Goal: Information Seeking & Learning: Find specific fact

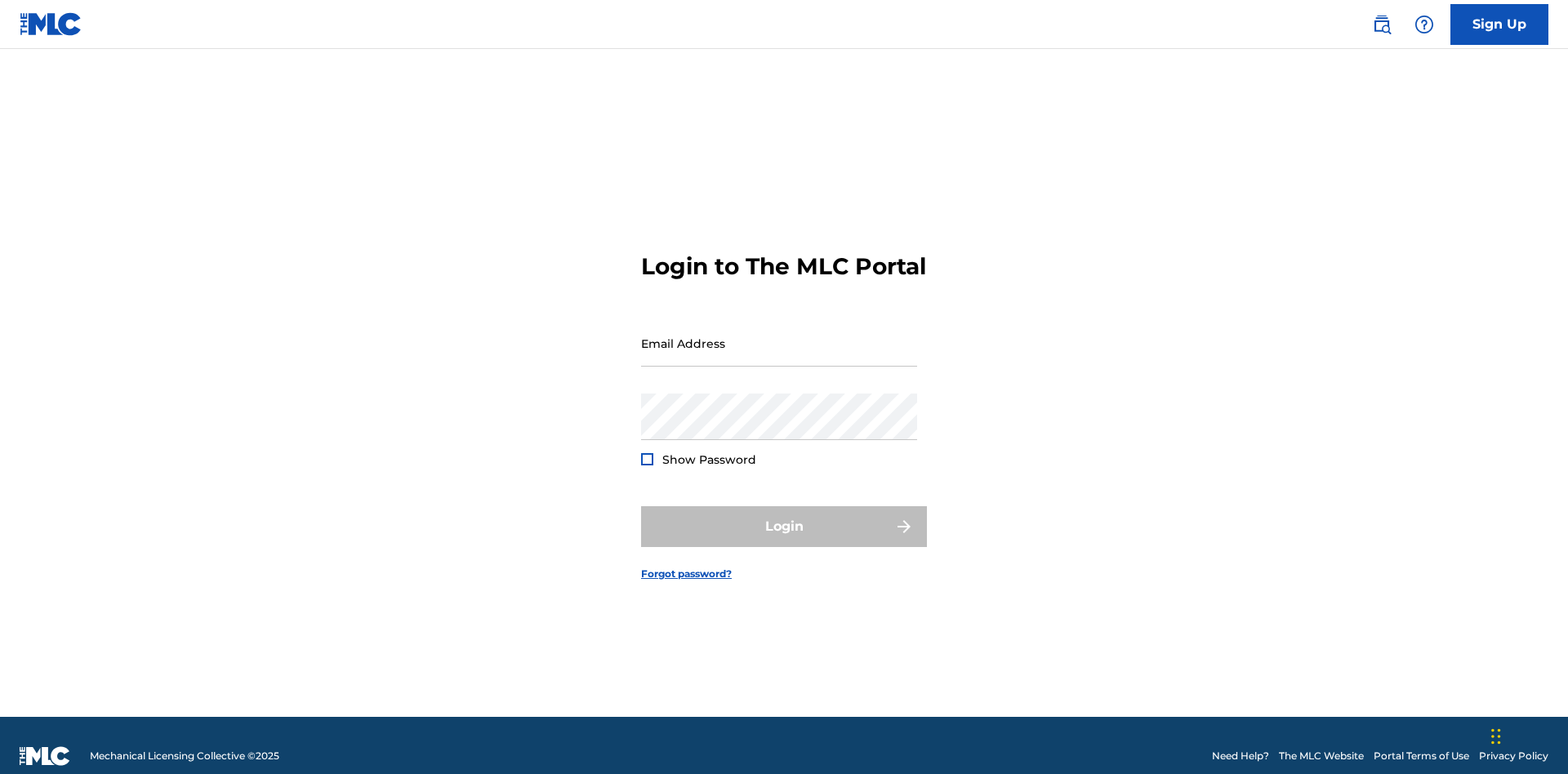
scroll to position [22, 0]
click at [779, 335] on input "Email Address" at bounding box center [779, 344] width 276 height 47
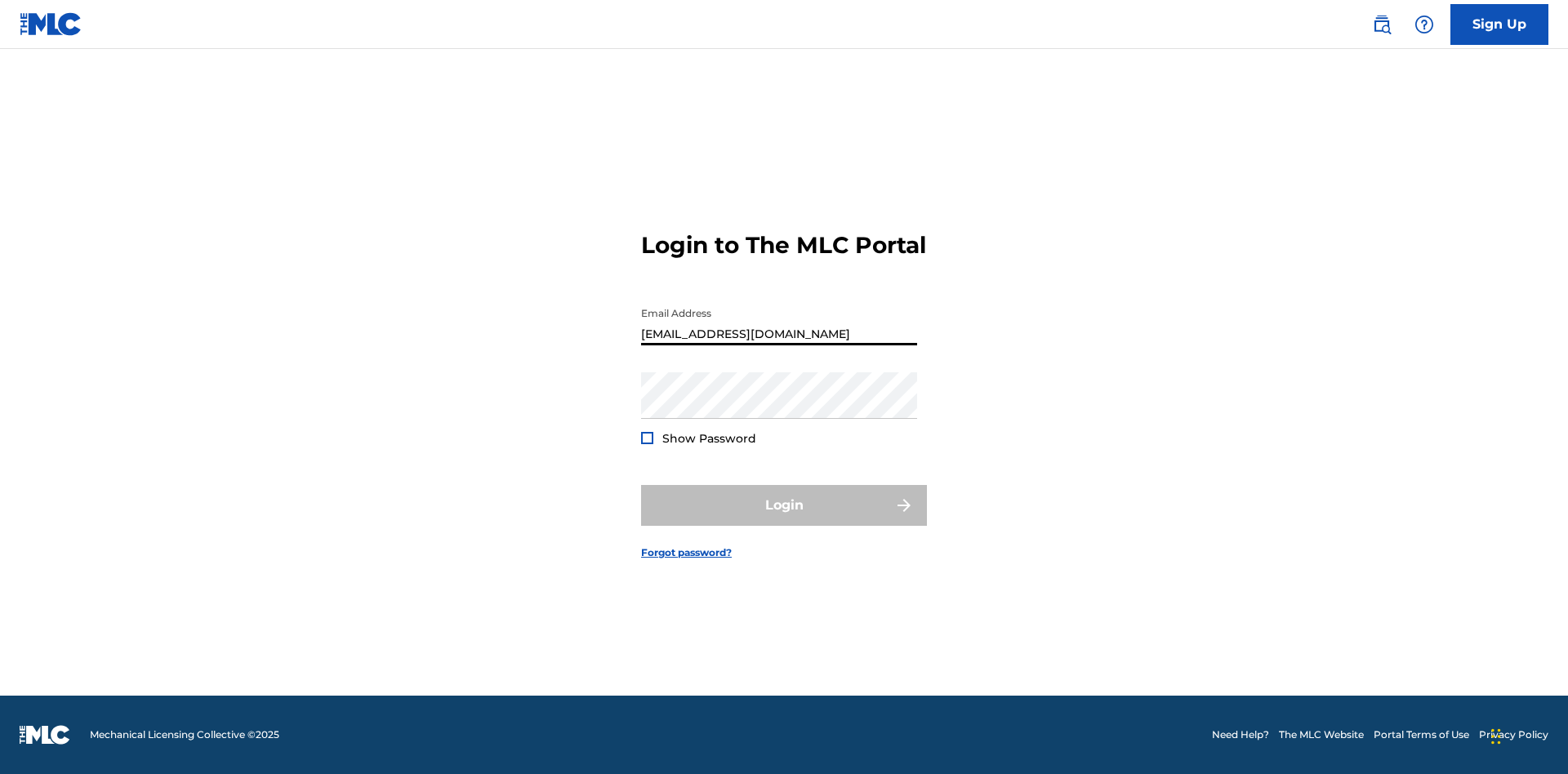
type input "[EMAIL_ADDRESS][DOMAIN_NAME]"
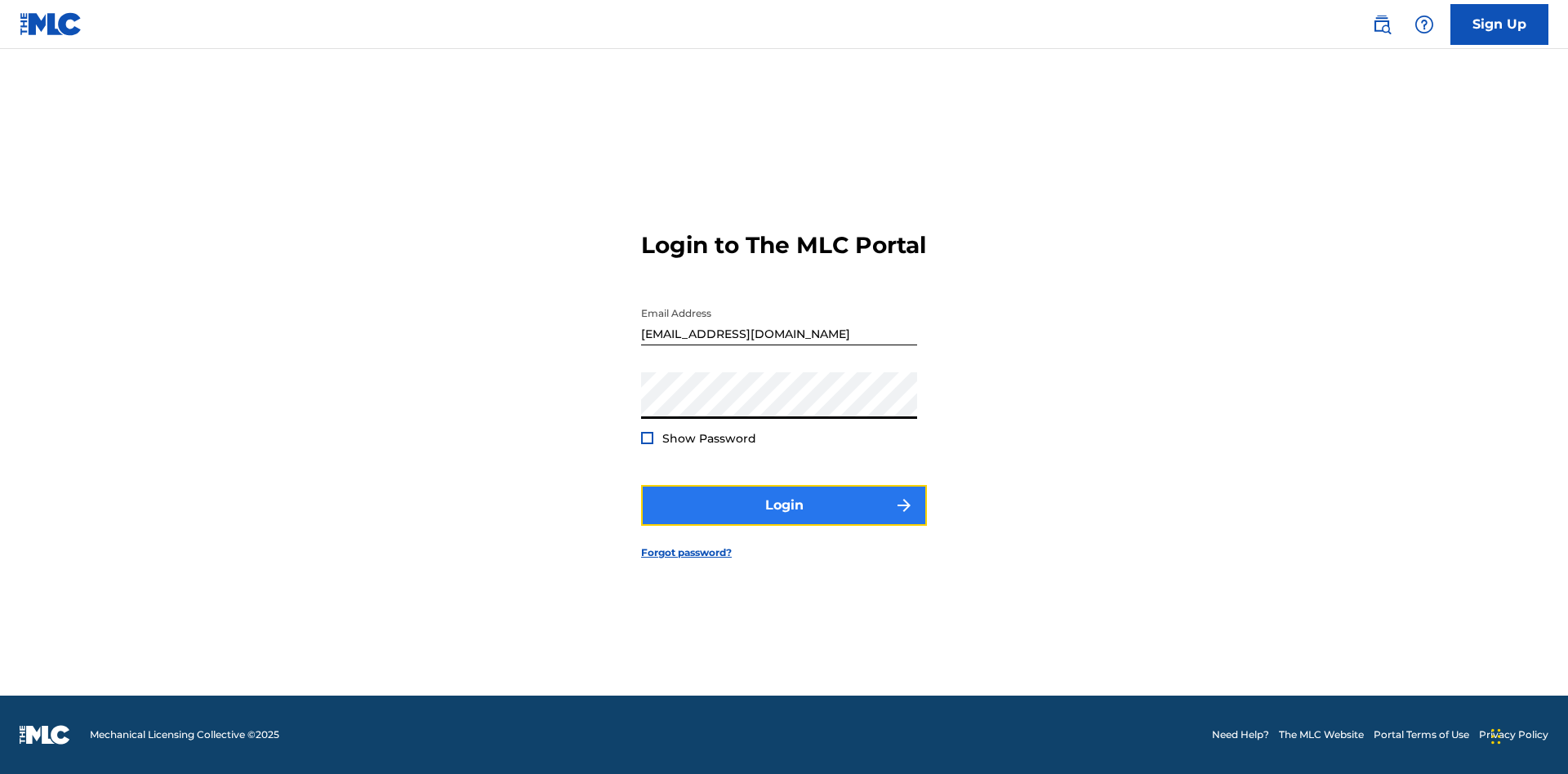
click at [784, 519] on button "Login" at bounding box center [784, 506] width 286 height 41
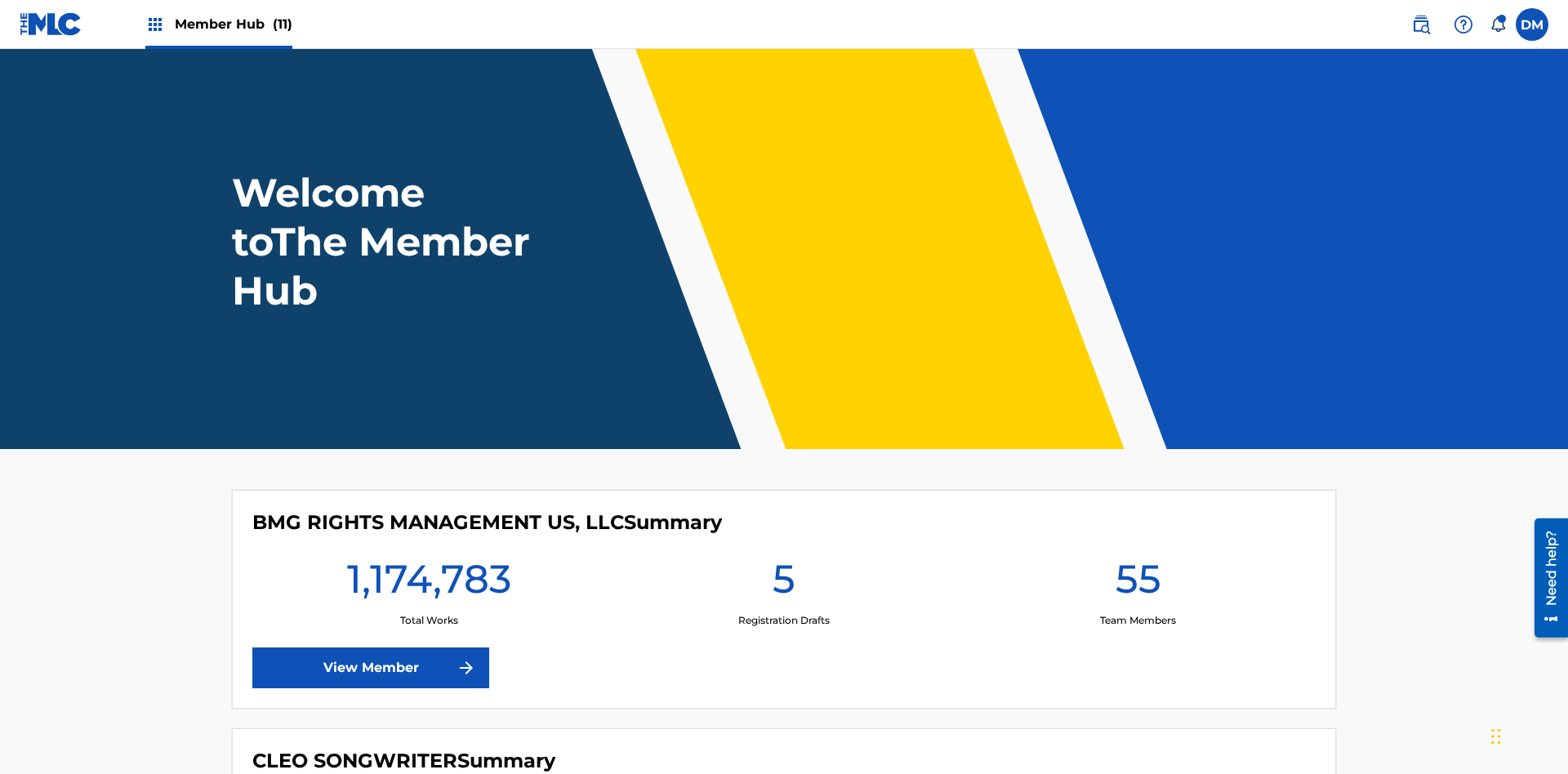
click at [233, 23] on span "Member Hub (11)" at bounding box center [233, 23] width 117 height 19
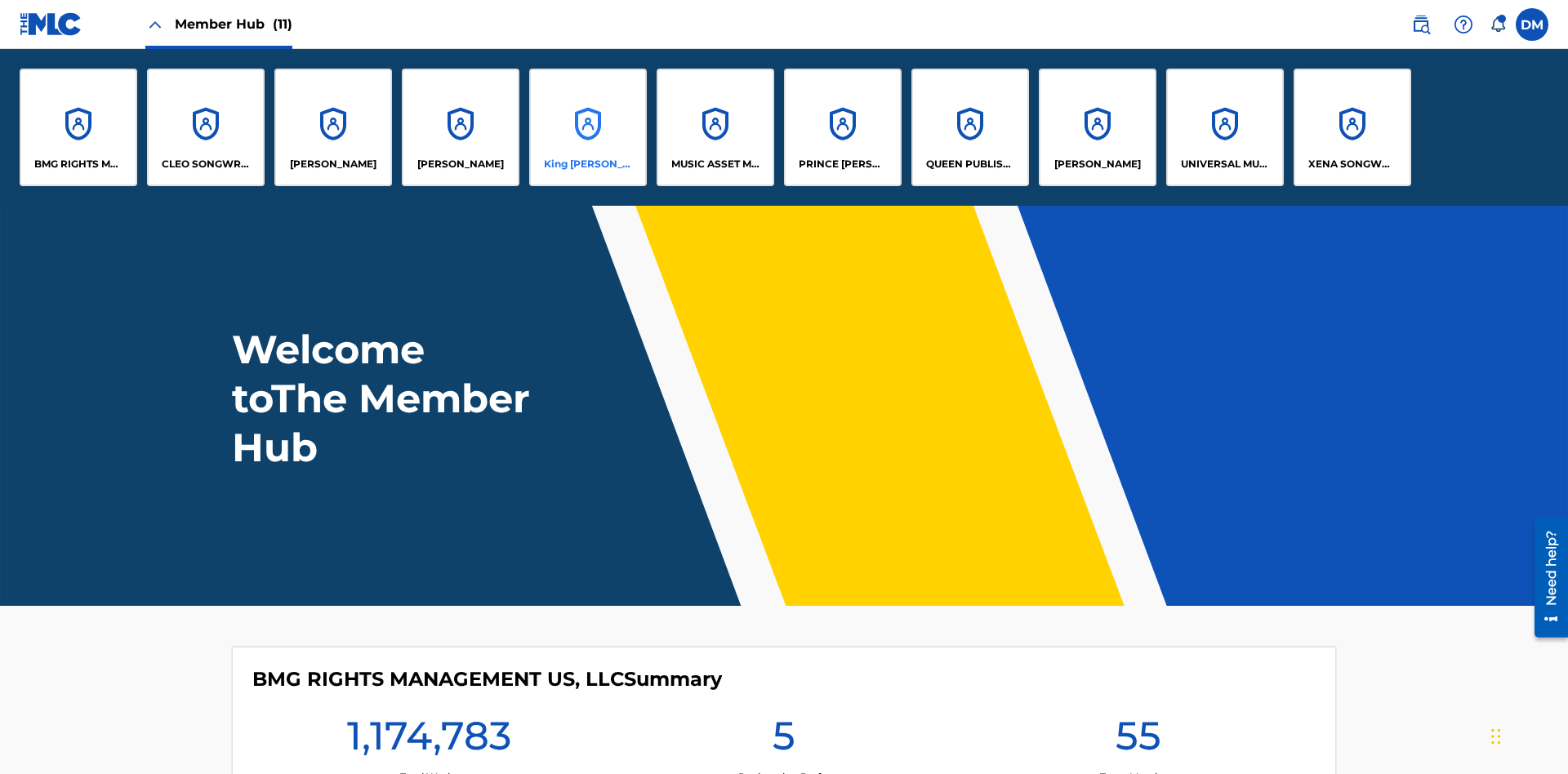
click at [587, 164] on p "King [PERSON_NAME]" at bounding box center [588, 164] width 89 height 14
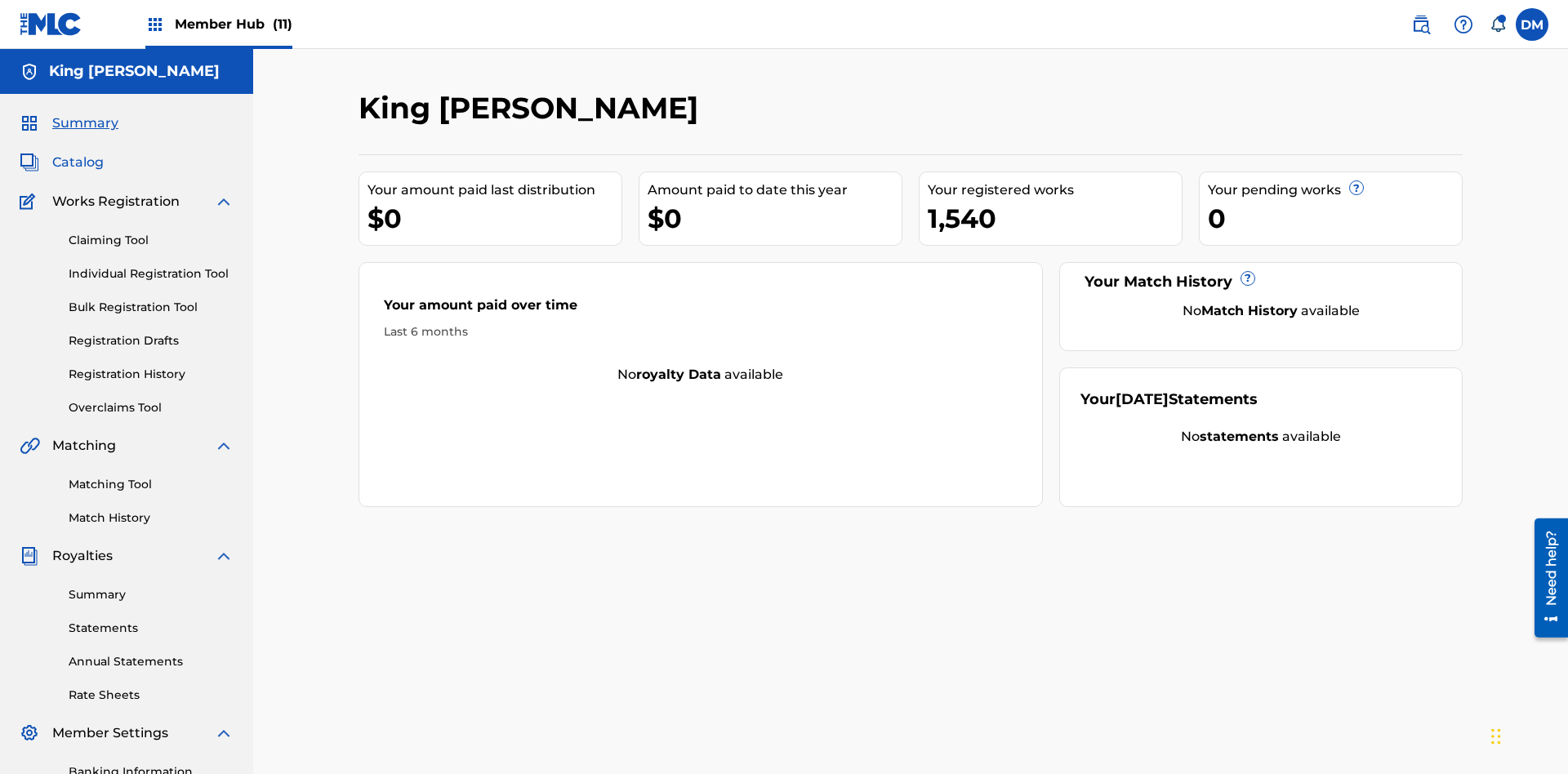
click at [78, 152] on span "Catalog" at bounding box center [77, 162] width 51 height 20
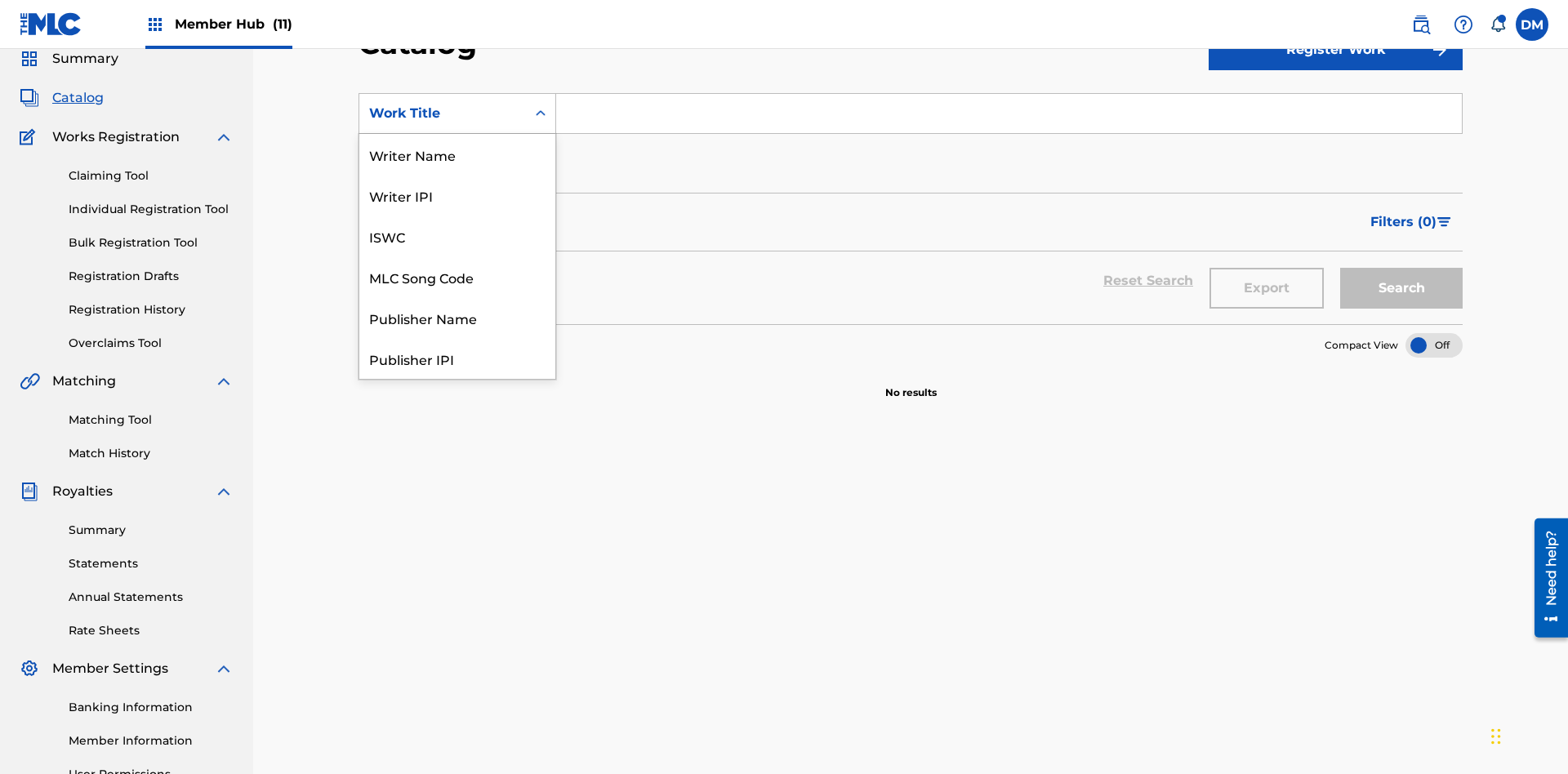
scroll to position [245, 0]
click at [457, 359] on div "Work Title" at bounding box center [457, 359] width 196 height 41
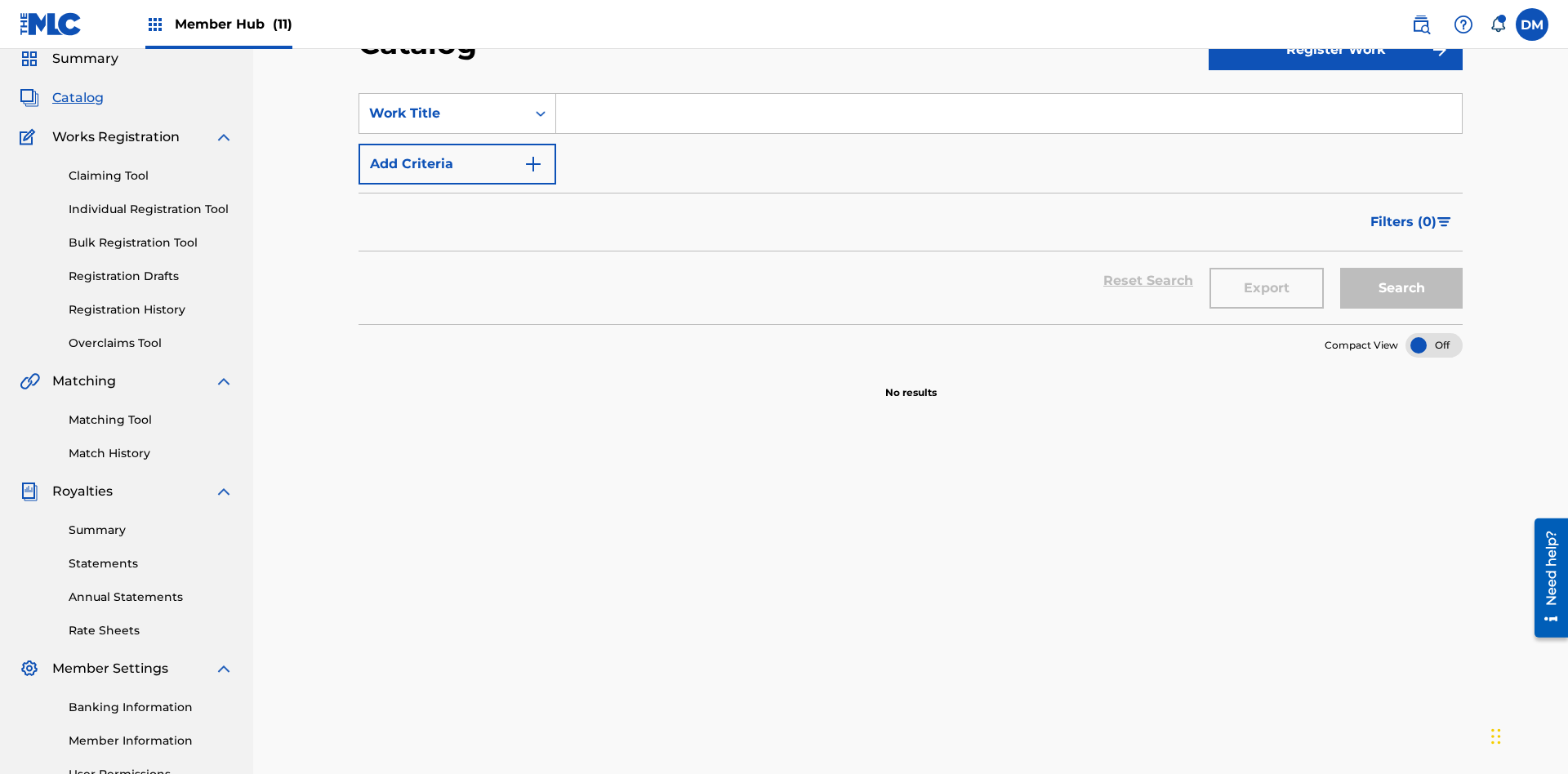
click at [1009, 117] on input "Search Form" at bounding box center [1009, 114] width 905 height 39
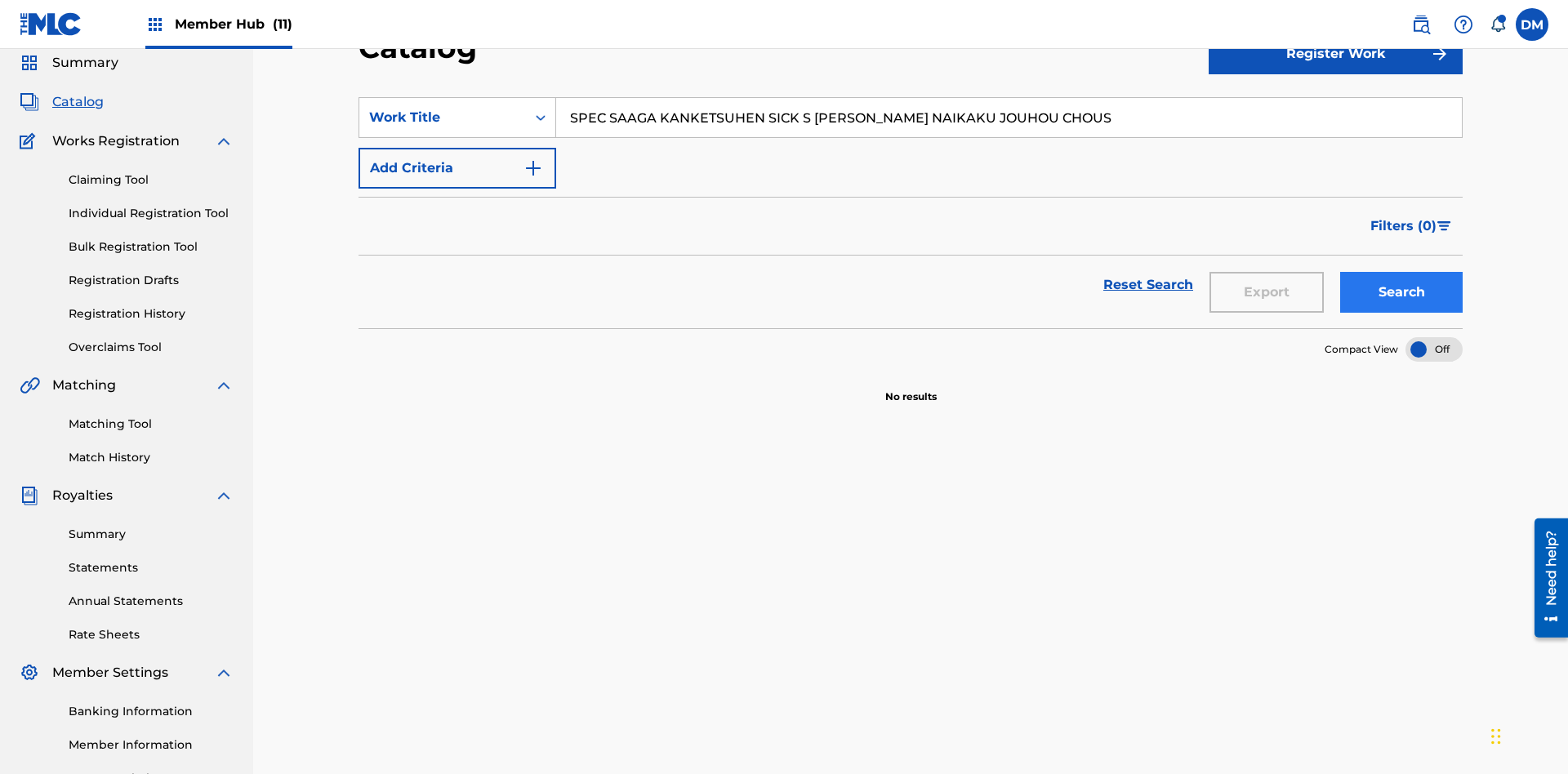
type input "SPEC SAAGA KANKETSUHEN SICK S [PERSON_NAME] NAIKAKU JOUHOU CHOUS"
click at [1401, 272] on button "Search" at bounding box center [1400, 292] width 123 height 41
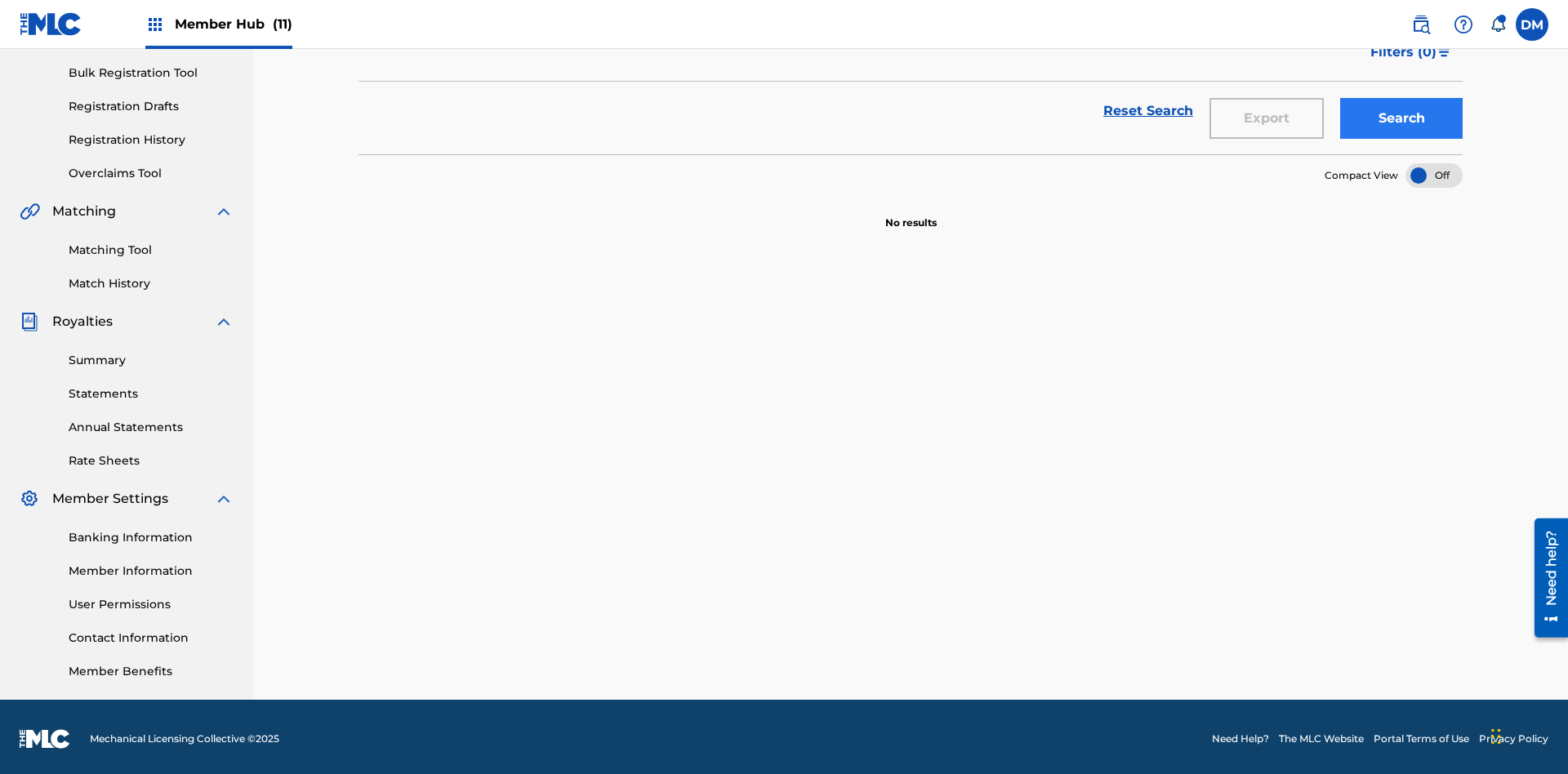
scroll to position [239, 0]
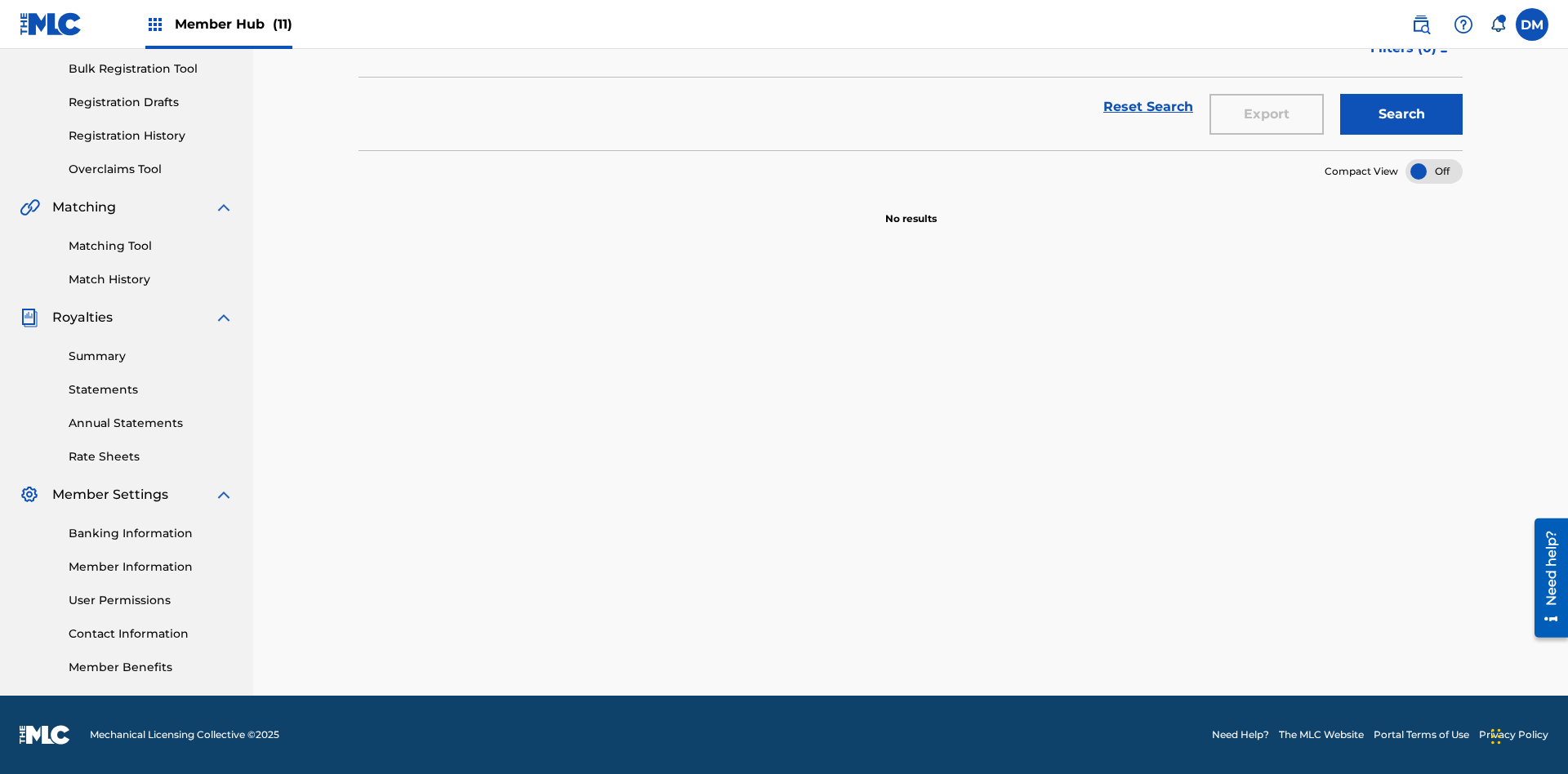
click at [1434, 171] on div at bounding box center [1434, 171] width 57 height 24
